Goal: Information Seeking & Learning: Learn about a topic

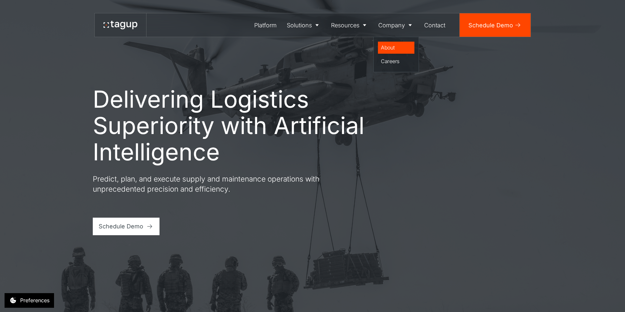
click at [393, 49] on div "About" at bounding box center [396, 48] width 31 height 8
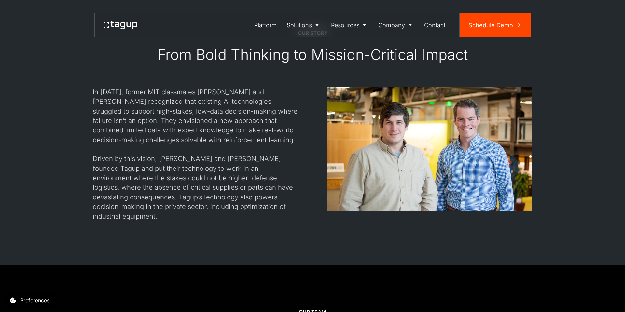
scroll to position [685, 0]
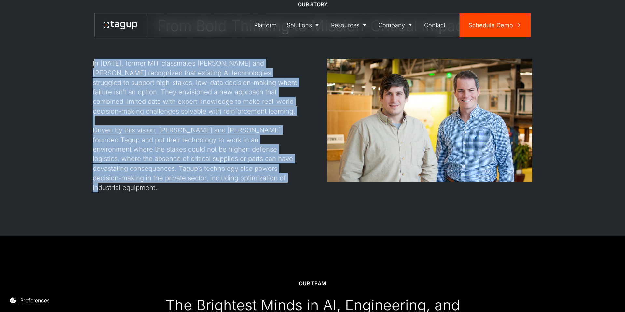
drag, startPoint x: 96, startPoint y: 63, endPoint x: 203, endPoint y: 175, distance: 155.2
click at [203, 175] on div "In [DATE], former MIT classmates [PERSON_NAME] and [PERSON_NAME] recognized tha…" at bounding box center [195, 126] width 205 height 134
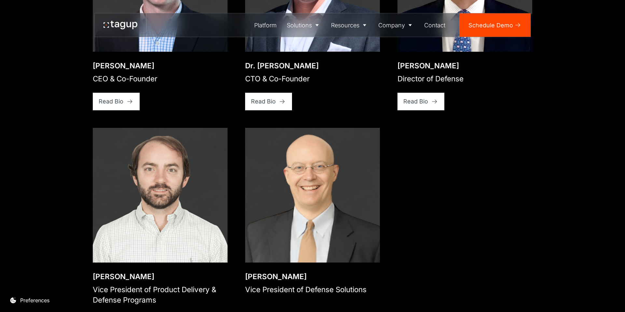
scroll to position [1182, 0]
click at [298, 271] on div "[PERSON_NAME]" at bounding box center [305, 276] width 121 height 10
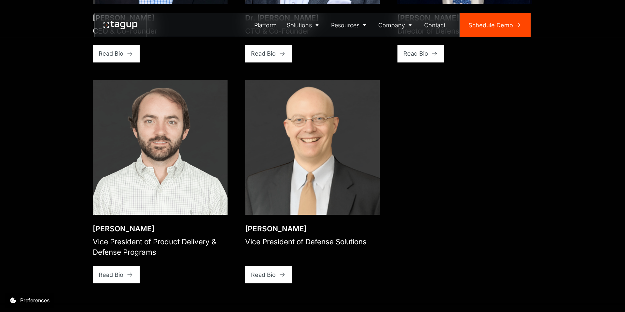
scroll to position [1262, 0]
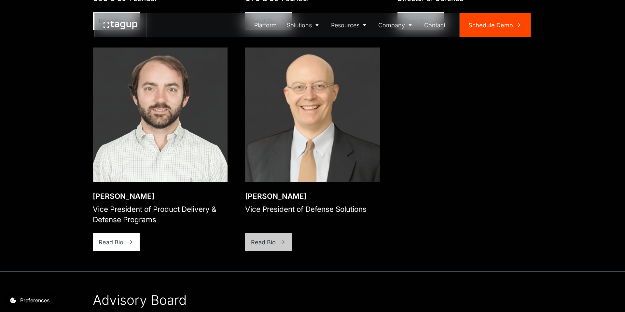
click at [265, 238] on div "Read Bio" at bounding box center [263, 242] width 25 height 9
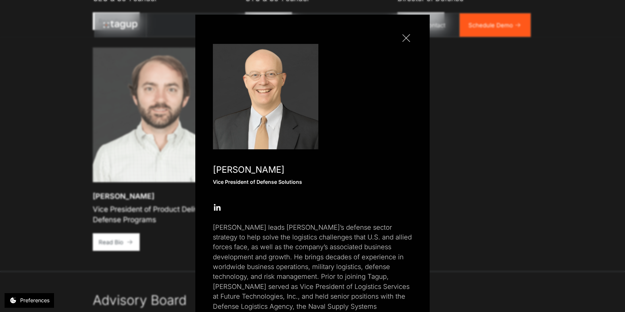
scroll to position [0, 0]
click at [404, 33] on link "Close popup" at bounding box center [406, 38] width 12 height 12
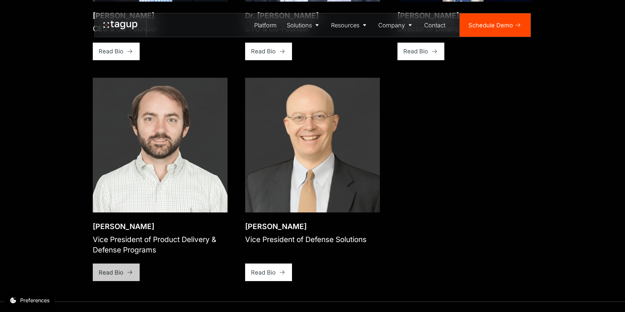
scroll to position [1233, 0]
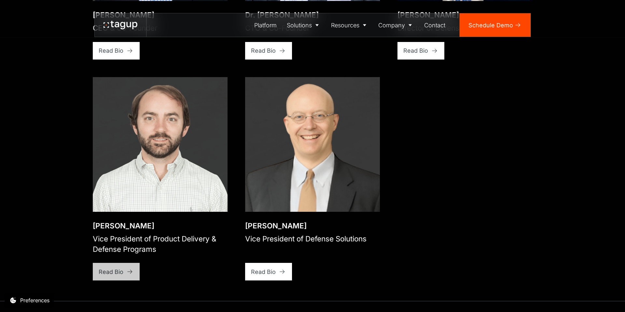
click at [119, 268] on div "Read Bio" at bounding box center [111, 272] width 25 height 9
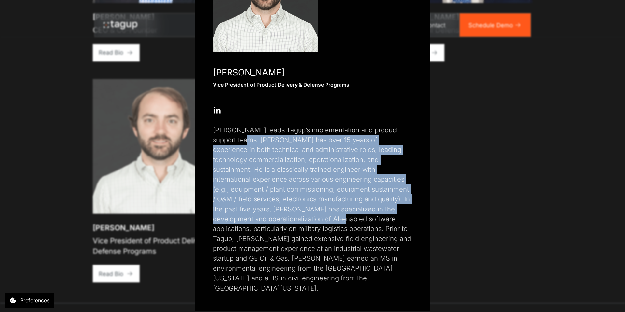
scroll to position [95, 0]
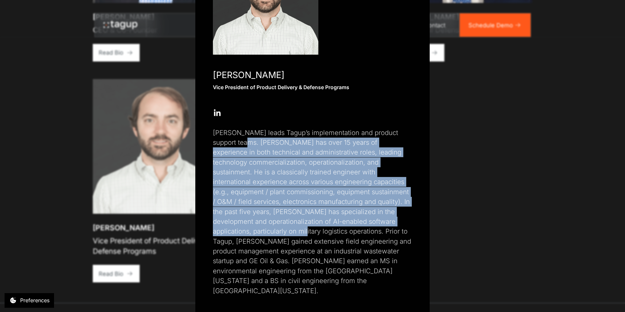
drag, startPoint x: 232, startPoint y: 133, endPoint x: 247, endPoint y: 222, distance: 90.1
click at [247, 230] on p "Rory leads Tagup’s implementation and product support teams. Rory has over 15 y…" at bounding box center [312, 212] width 199 height 168
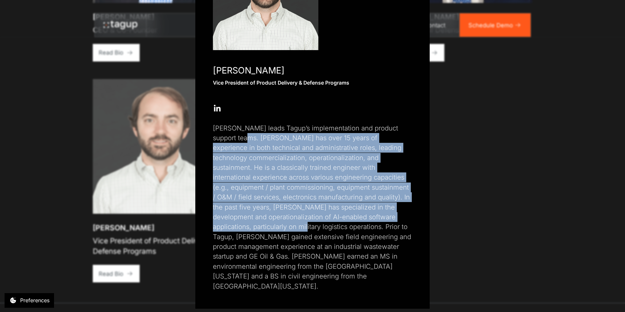
scroll to position [99, 0]
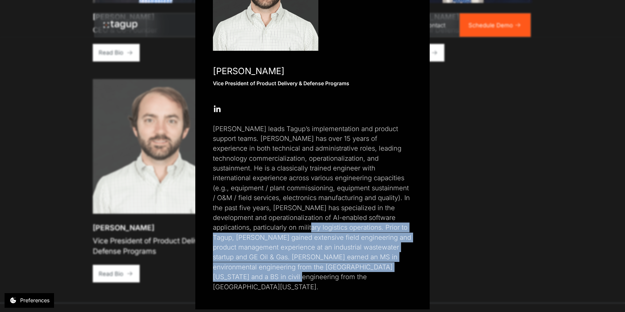
drag, startPoint x: 254, startPoint y: 225, endPoint x: 265, endPoint y: 265, distance: 42.3
click at [267, 270] on p "Rory leads Tagup’s implementation and product support teams. Rory has over 15 y…" at bounding box center [312, 208] width 199 height 168
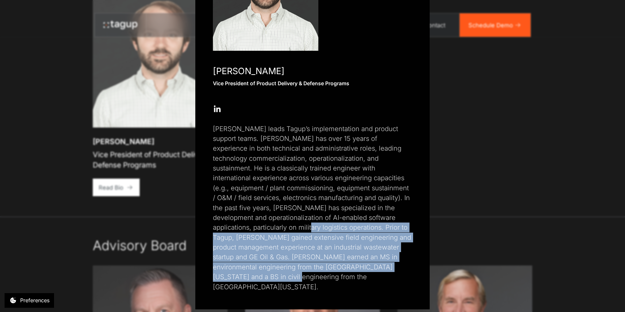
scroll to position [1319, 0]
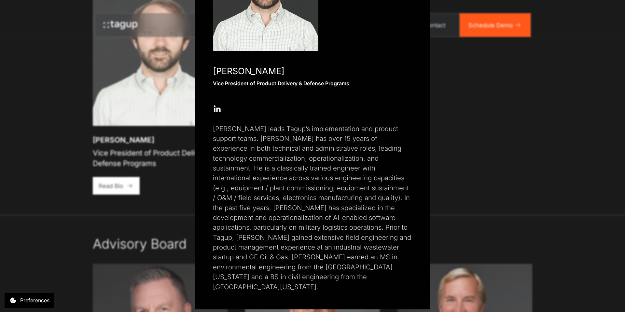
click at [505, 138] on div "Close popup Rory Polera Vice President of Product Delivery & Defense Programs O…" at bounding box center [312, 156] width 625 height 312
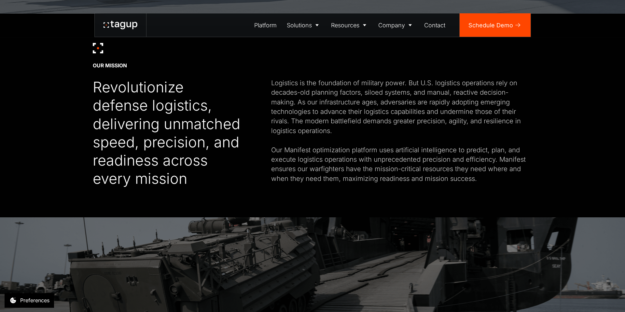
scroll to position [298, 0]
